Goal: Task Accomplishment & Management: Complete application form

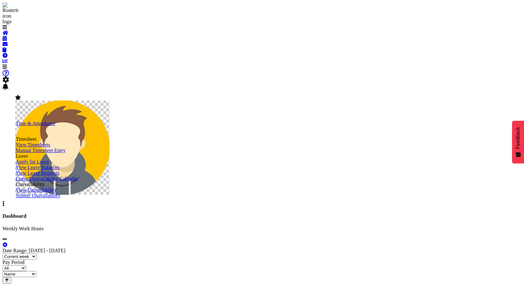
click at [50, 148] on span "View Timesheets" at bounding box center [33, 144] width 35 height 5
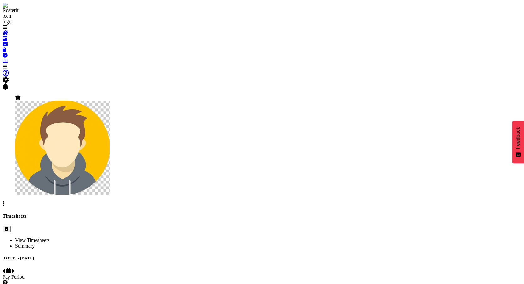
select select
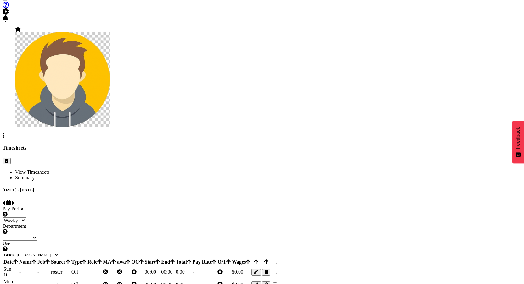
scroll to position [101, 0]
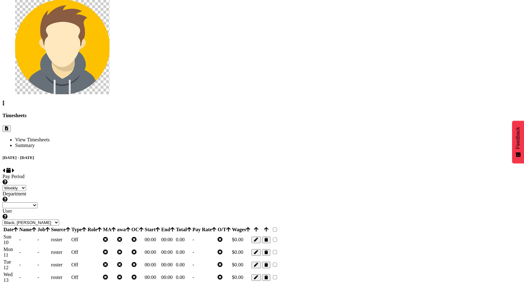
click at [59, 220] on select "Black, Ian ❌ Bloggs, Joe ❌ Little, Mike ❌ Admin, Rosterit ❌ White, Sally ❌ Pham…" at bounding box center [31, 223] width 57 height 6
select select "1"
click at [59, 220] on select "Black, Ian ❌ Bloggs, Joe ❌ Little, Mike ❌ Admin, Rosterit ❌ White, Sally ❌ Pham…" at bounding box center [31, 223] width 57 height 6
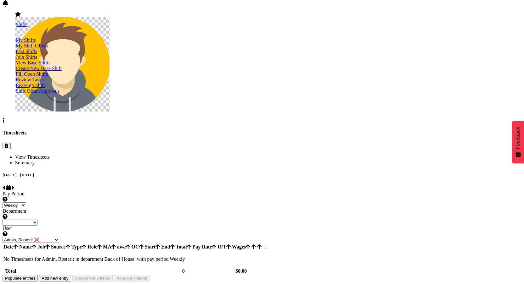
scroll to position [30, 0]
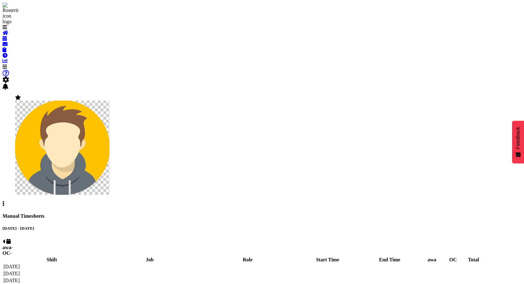
select select "67026"
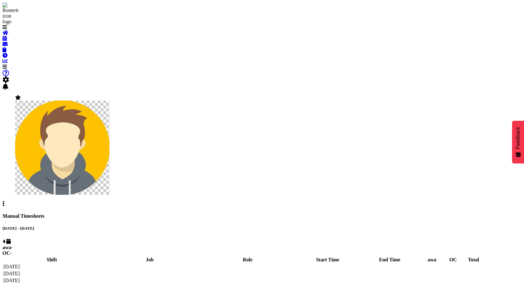
select select "67026"
click at [5, 239] on span at bounding box center [4, 241] width 3 height 5
select select "67026"
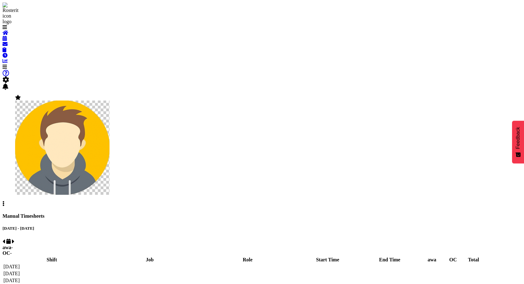
select select "67026"
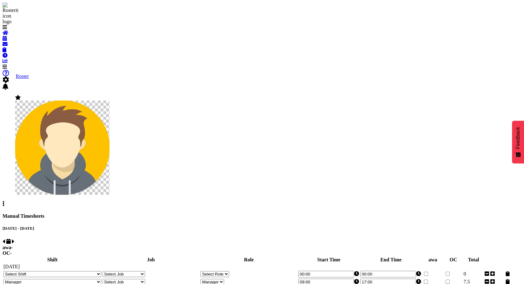
click at [7, 41] on span at bounding box center [5, 38] width 4 height 5
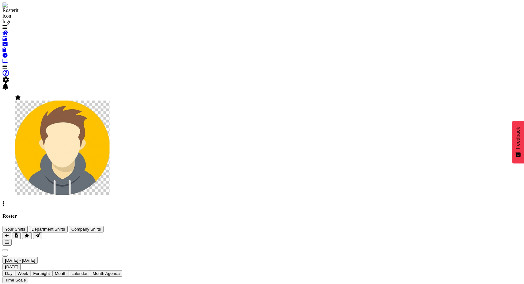
click at [5, 250] on span "Previous" at bounding box center [5, 250] width 0 height 0
drag, startPoint x: 302, startPoint y: 115, endPoint x: 304, endPoint y: 104, distance: 12.2
drag, startPoint x: 262, startPoint y: 113, endPoint x: 261, endPoint y: 103, distance: 10.4
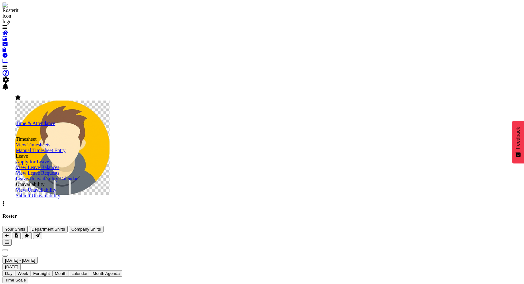
click at [44, 153] on span "Manual Timesheet Entry" at bounding box center [41, 150] width 50 height 5
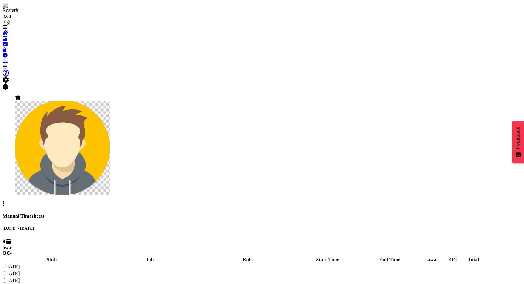
select select "67026"
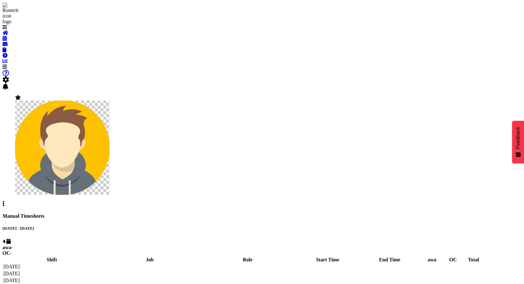
select select "67026"
click at [5, 239] on span at bounding box center [4, 241] width 3 height 5
select select "67026"
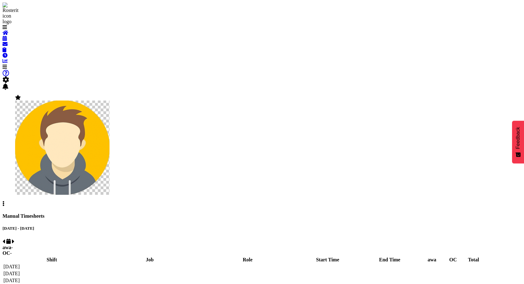
select select "67026"
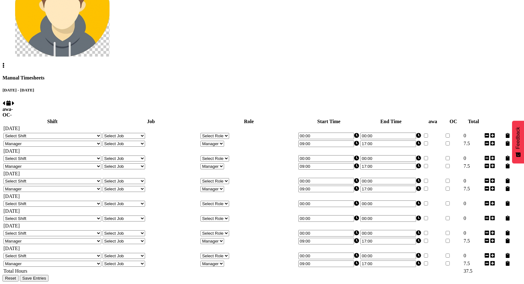
scroll to position [207, 0]
click at [101, 201] on select "Select Shift 123 123 123 123 123 123 123 123 123 123 123 123 123 123 123 123 12…" at bounding box center [52, 204] width 98 height 6
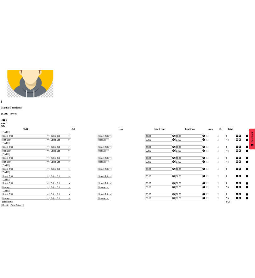
scroll to position [199, 0]
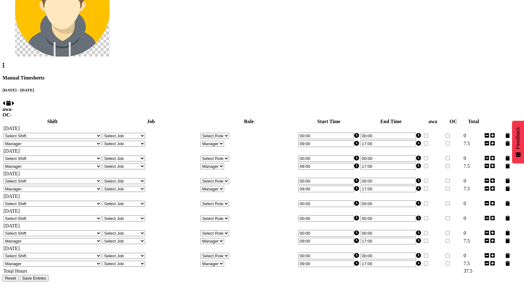
click at [90, 201] on select "Select Shift 123 123 123 123 123 123 123 123 123 123 123 123 123 123 123 123 12…" at bounding box center [52, 204] width 98 height 6
click at [88, 201] on select "Select Shift 123 123 123 123 123 123 123 123 123 123 123 123 123 123 123 123 12…" at bounding box center [52, 204] width 98 height 6
select select "76581"
click at [44, 201] on select "Select Shift 123 123 123 123 123 123 123 123 123 123 123 123 123 123 123 123 12…" at bounding box center [52, 204] width 98 height 6
click at [145, 208] on td "[DATE]" at bounding box center [262, 211] width 518 height 6
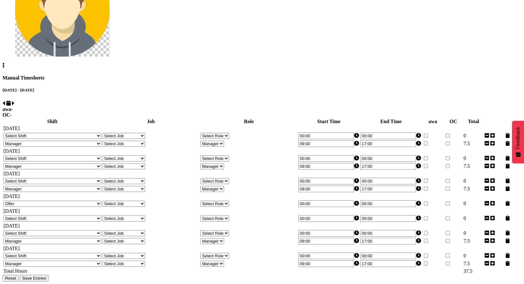
click at [88, 216] on select "Select Shift 123 123 123 123 123 123 123 123 123 123 123 123 123 123 123 123 12…" at bounding box center [52, 219] width 98 height 6
click at [503, 88] on div "[DATE] - [DATE] awa - OC - Shift Job Role Start Time End Time awa OC Total [DAT…" at bounding box center [262, 185] width 519 height 194
